Goal: Task Accomplishment & Management: Manage account settings

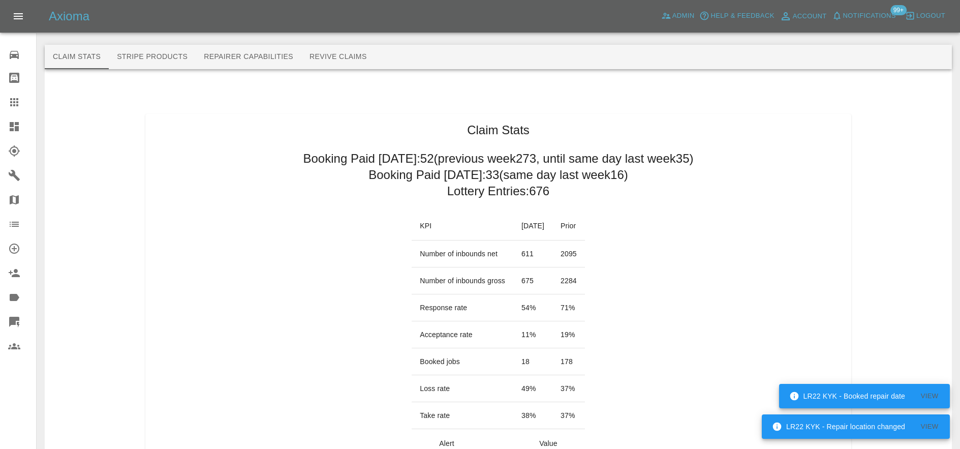
scroll to position [1115, 0]
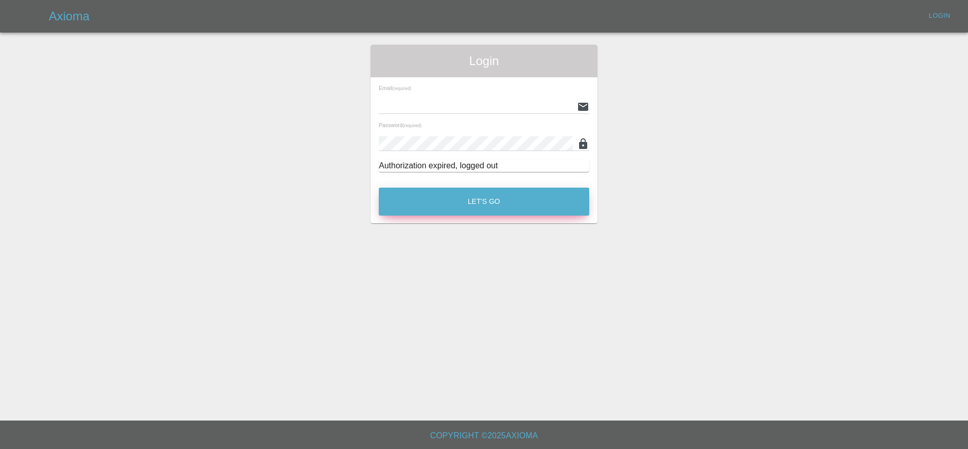
type input "lukasz@axioma.co.uk"
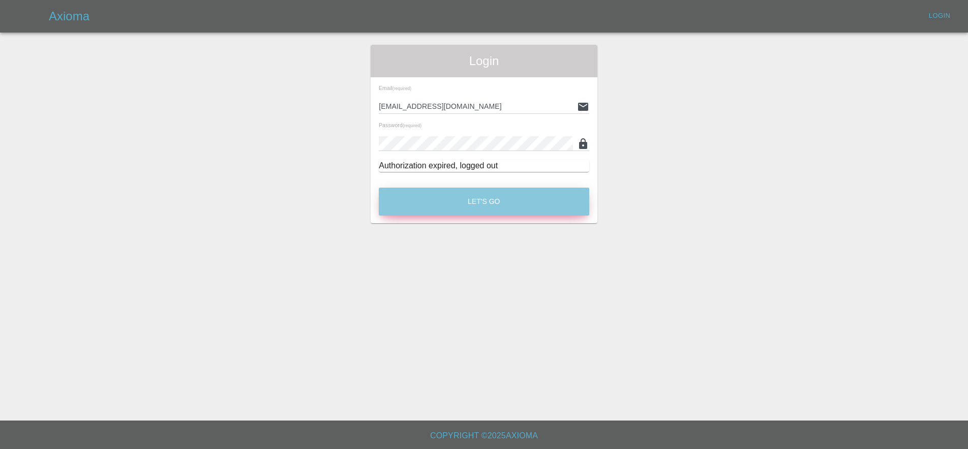
click at [411, 189] on button "Let's Go" at bounding box center [484, 202] width 210 height 28
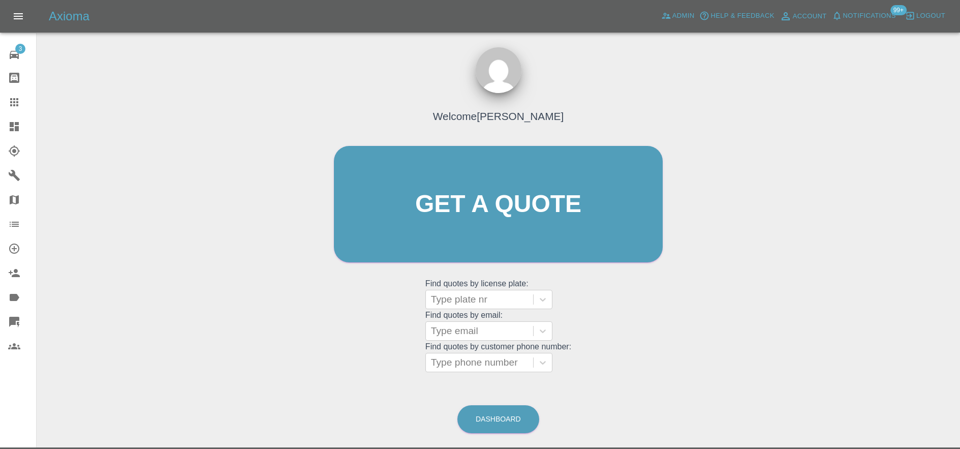
click at [870, 15] on span "Notifications" at bounding box center [869, 16] width 53 height 12
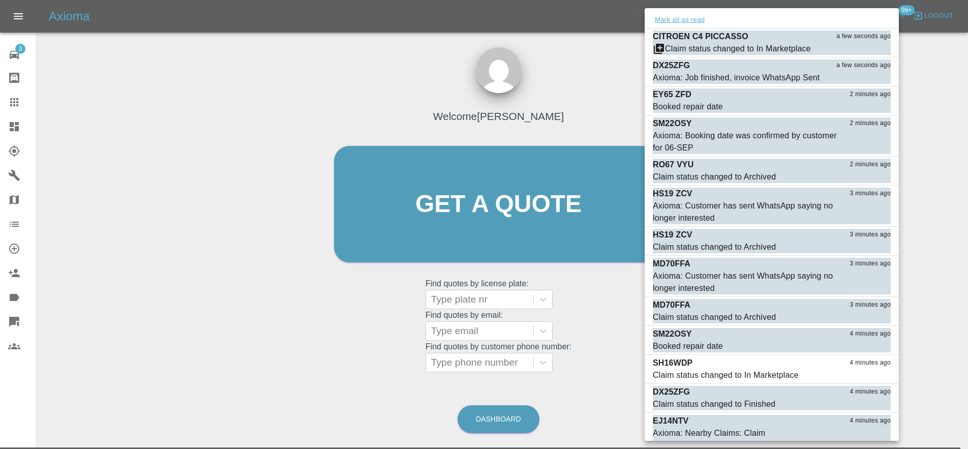
click at [696, 21] on button "Mark all as read" at bounding box center [680, 20] width 54 height 12
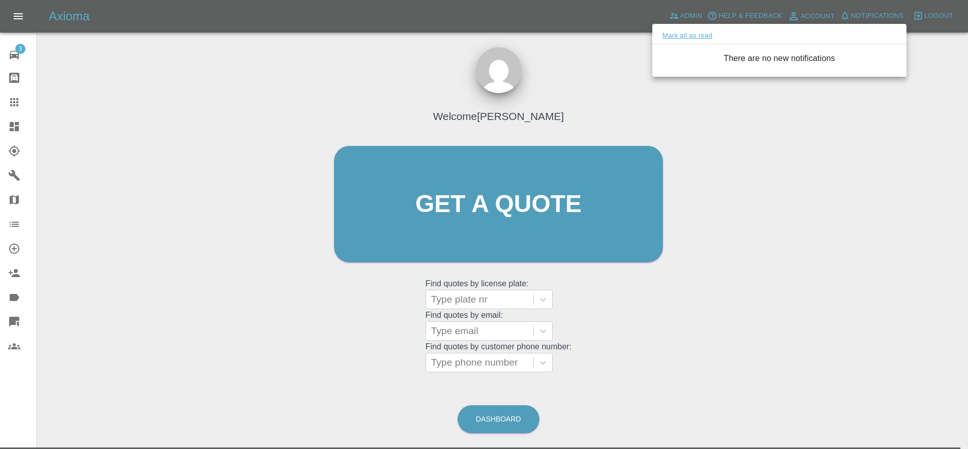
drag, startPoint x: 631, startPoint y: 50, endPoint x: 681, endPoint y: 32, distance: 53.7
click at [631, 50] on div at bounding box center [484, 224] width 968 height 449
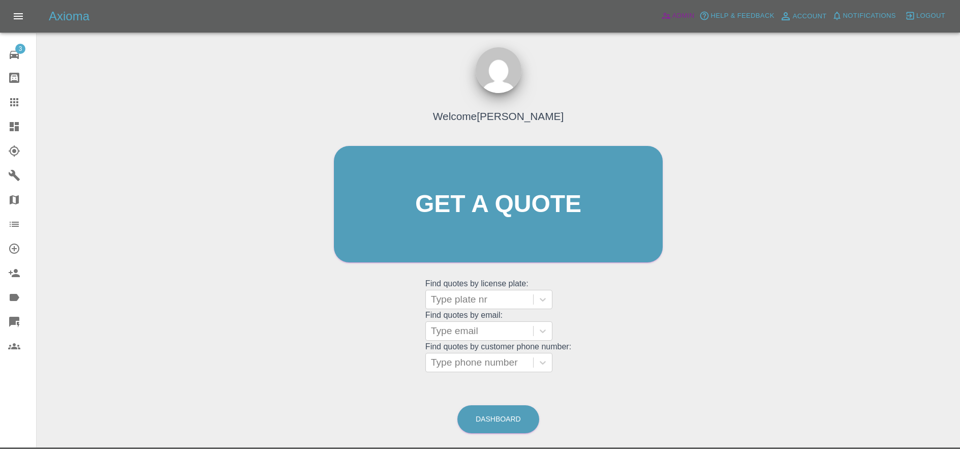
click at [687, 17] on span "Admin" at bounding box center [684, 16] width 22 height 12
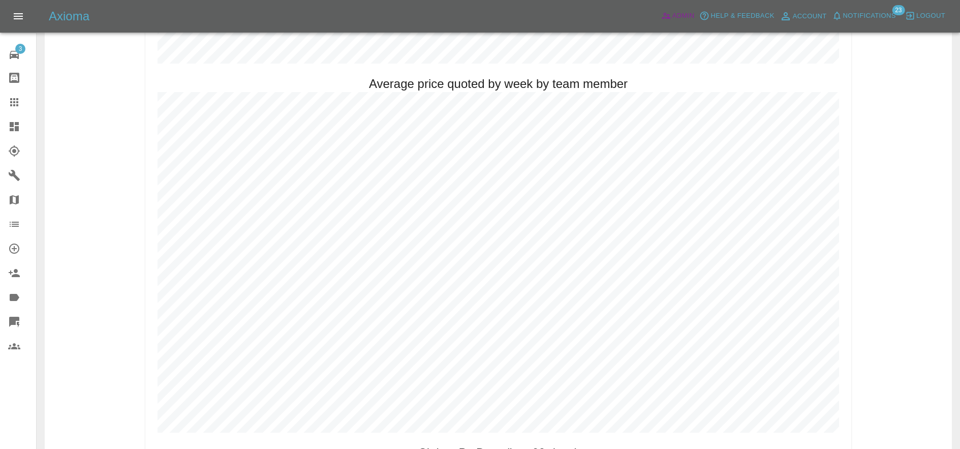
scroll to position [264, 0]
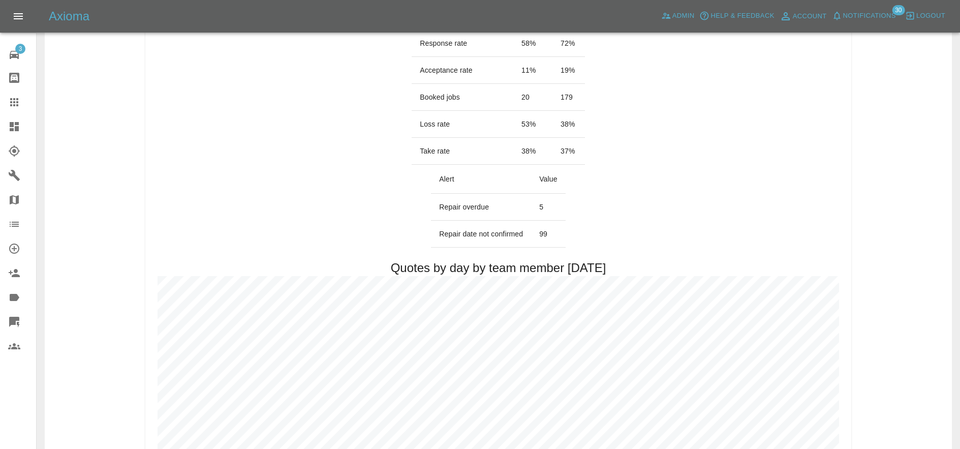
click at [860, 14] on span "Notifications" at bounding box center [869, 16] width 53 height 12
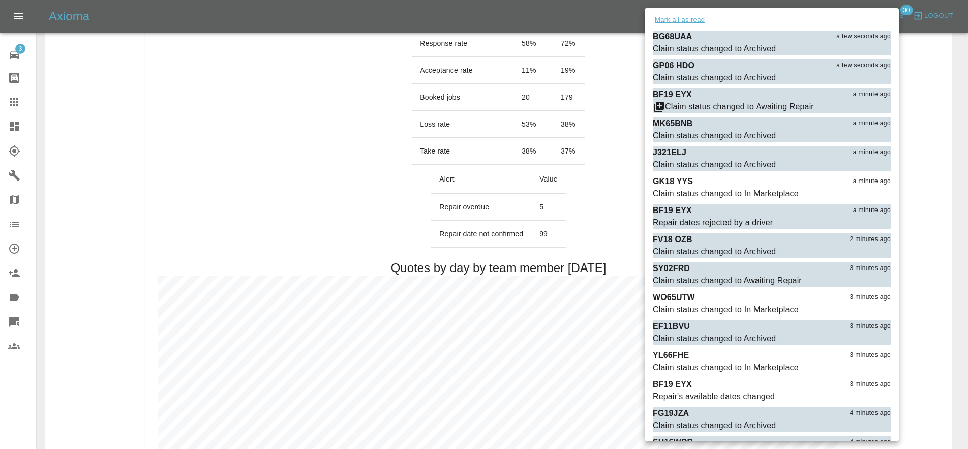
click at [694, 20] on button "Mark all as read" at bounding box center [680, 20] width 54 height 12
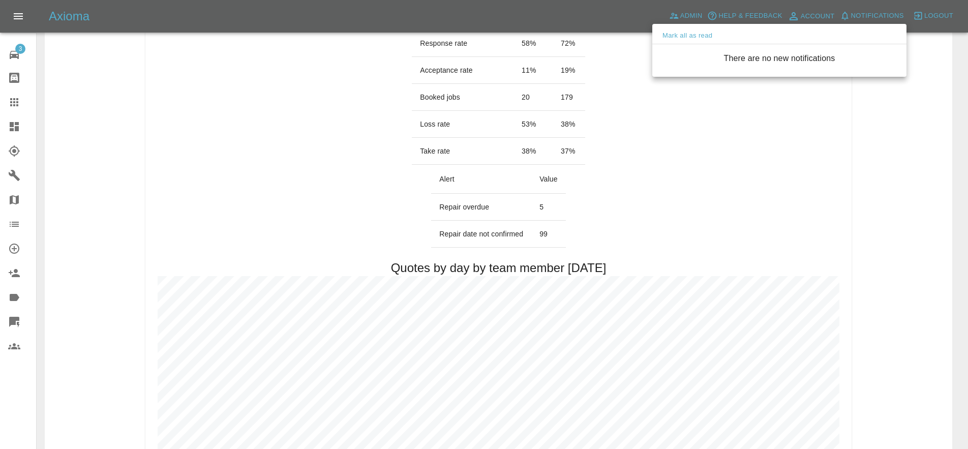
click at [772, 149] on div at bounding box center [484, 224] width 968 height 449
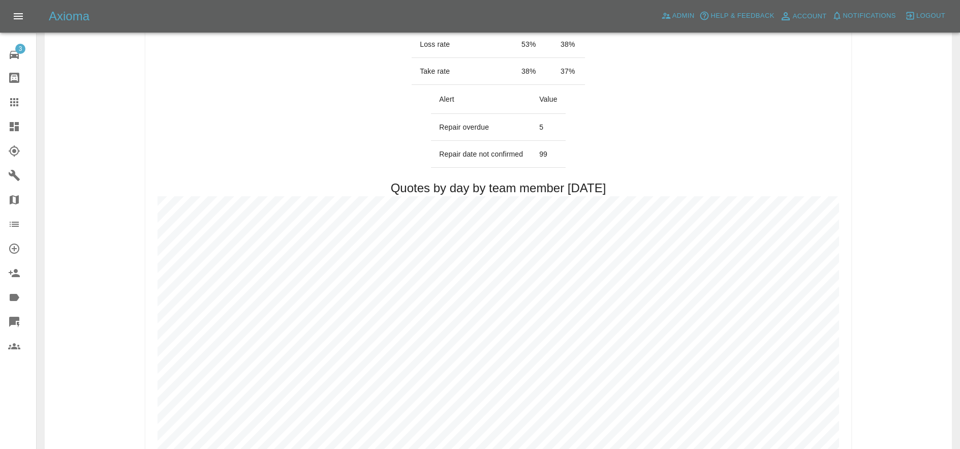
scroll to position [58, 0]
